Goal: Transaction & Acquisition: Purchase product/service

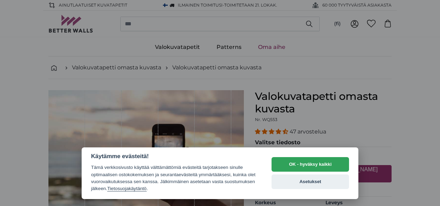
select select "**"
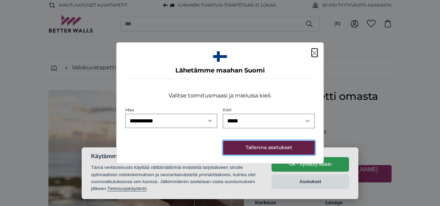
click at [273, 144] on button "Tallenna asetukset" at bounding box center [269, 148] width 92 height 14
click at [281, 145] on button "Tallenna asetukset" at bounding box center [269, 148] width 92 height 14
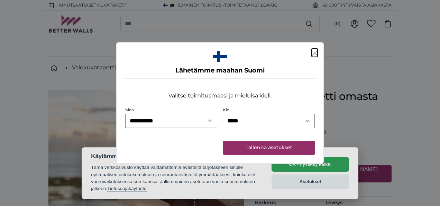
click at [312, 54] on icon "Sulje" at bounding box center [315, 53] width 6 height 6
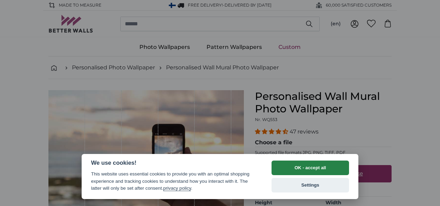
click at [303, 162] on button "OK - accept all" at bounding box center [311, 167] width 78 height 15
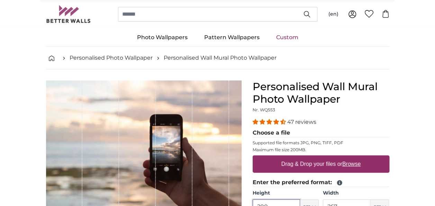
scroll to position [8, 0]
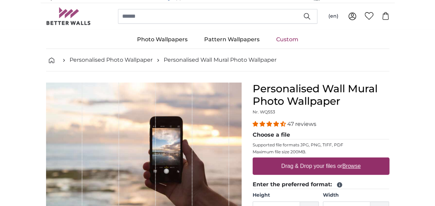
click at [123, 62] on link "Personalised Photo Wallpaper" at bounding box center [111, 60] width 83 height 8
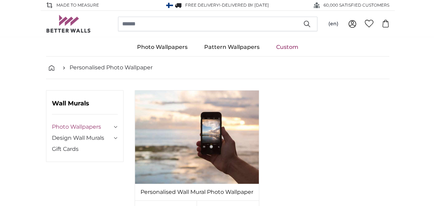
click at [74, 124] on link "Photo Wallpapers" at bounding box center [82, 127] width 60 height 8
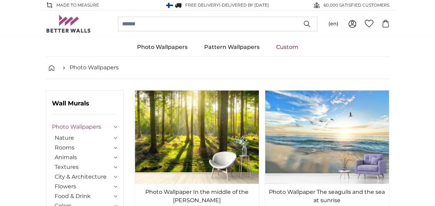
click at [286, 44] on link "Custom" at bounding box center [287, 47] width 39 height 18
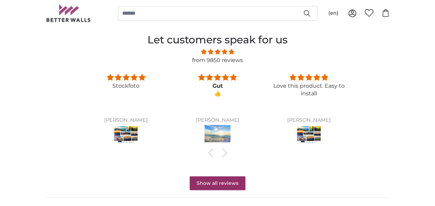
scroll to position [531, 0]
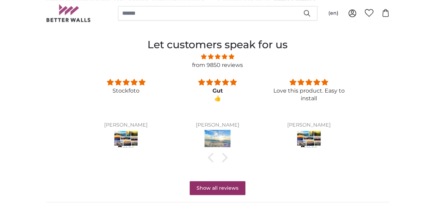
click at [210, 137] on img at bounding box center [218, 138] width 26 height 19
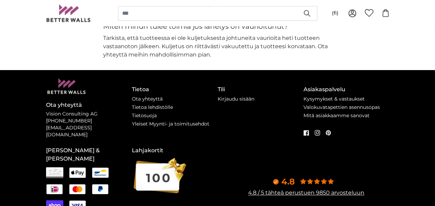
scroll to position [1926, 0]
